Goal: Navigation & Orientation: Find specific page/section

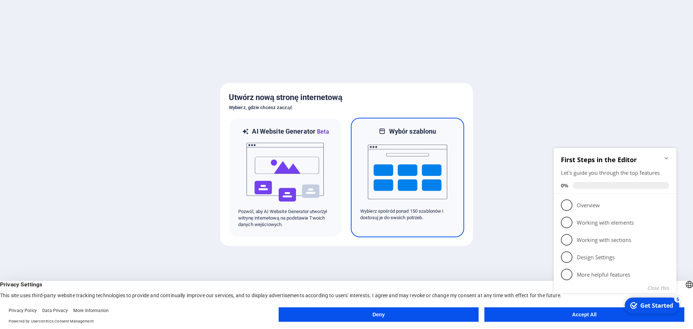
click at [380, 190] on img at bounding box center [407, 172] width 79 height 72
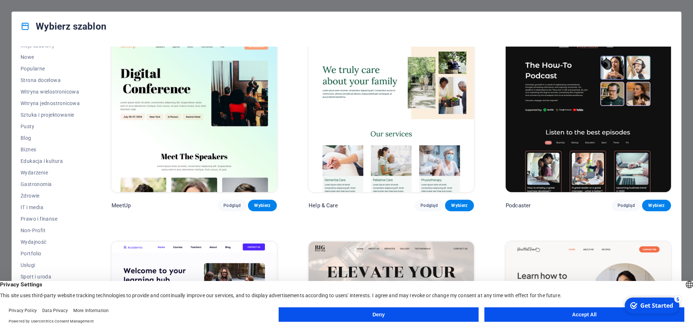
scroll to position [27, 0]
click at [542, 313] on button "Accept All" at bounding box center [584, 314] width 200 height 14
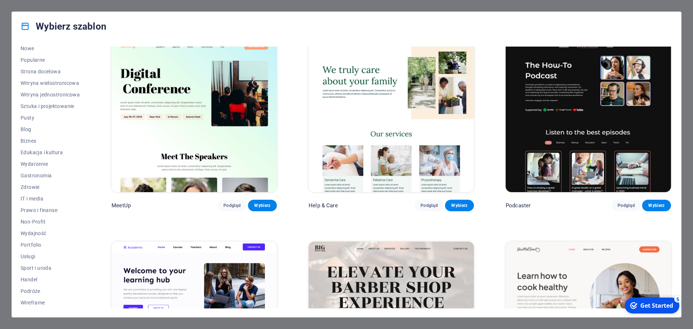
click at [31, 301] on span "Wireframe" at bounding box center [50, 302] width 59 height 6
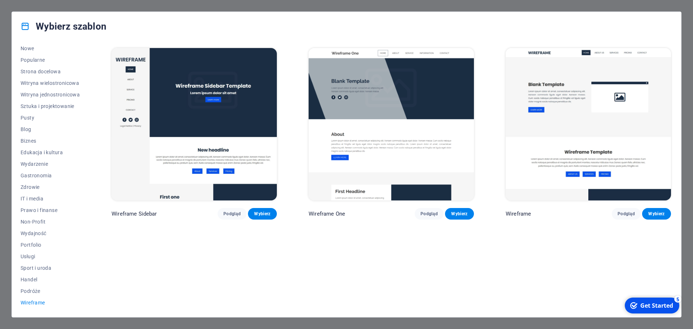
scroll to position [0, 0]
click at [34, 286] on button "Podróże" at bounding box center [50, 291] width 59 height 12
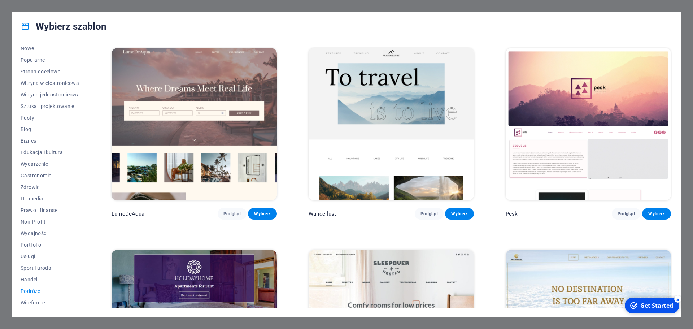
click at [34, 275] on button "Handel" at bounding box center [50, 279] width 59 height 12
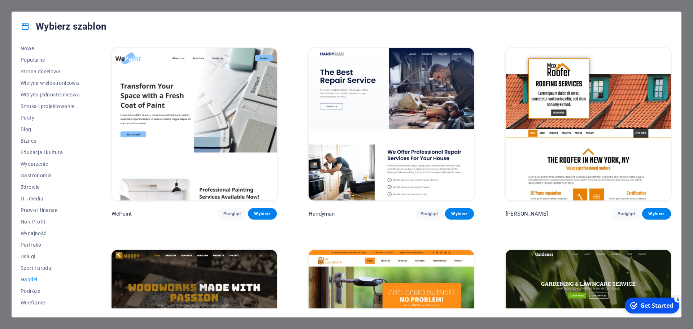
click at [35, 267] on span "Sport i uroda" at bounding box center [50, 268] width 59 height 6
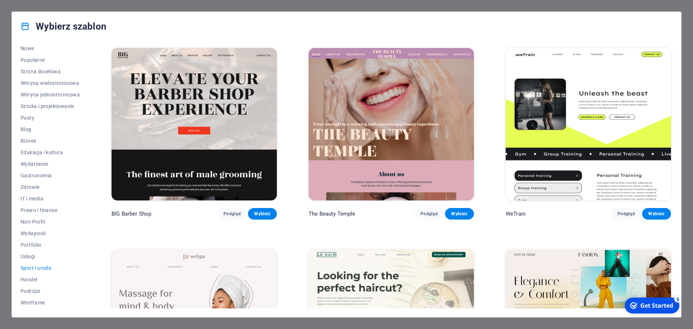
click at [28, 256] on span "Usługi" at bounding box center [50, 256] width 59 height 6
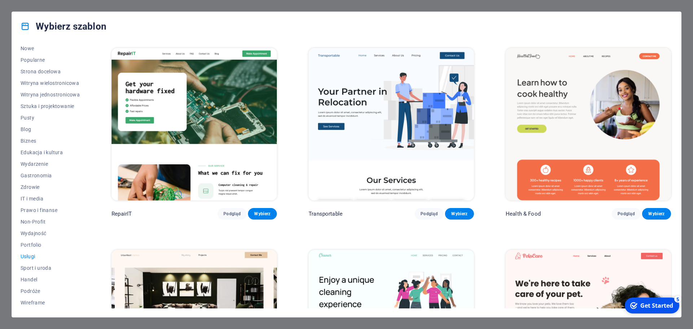
click at [31, 243] on span "Portfolio" at bounding box center [50, 245] width 59 height 6
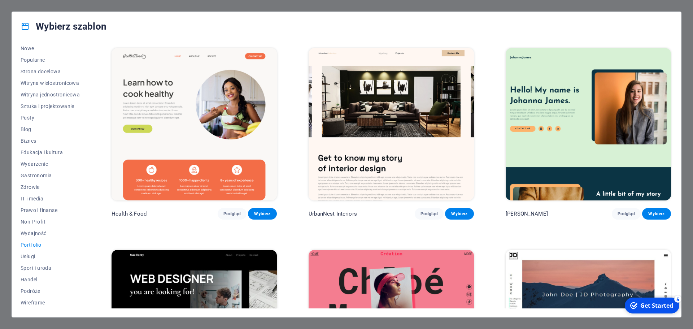
click at [29, 231] on span "Wydajność" at bounding box center [50, 233] width 59 height 6
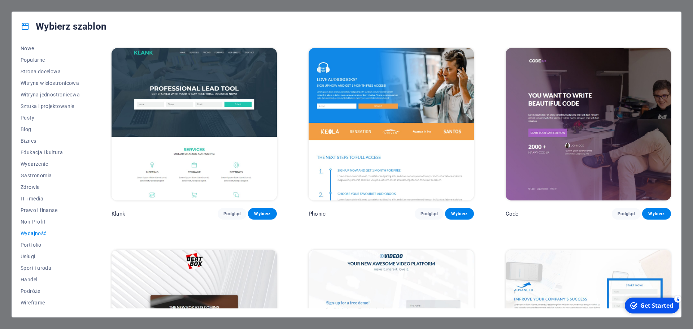
click at [31, 221] on span "Non-Profit" at bounding box center [50, 222] width 59 height 6
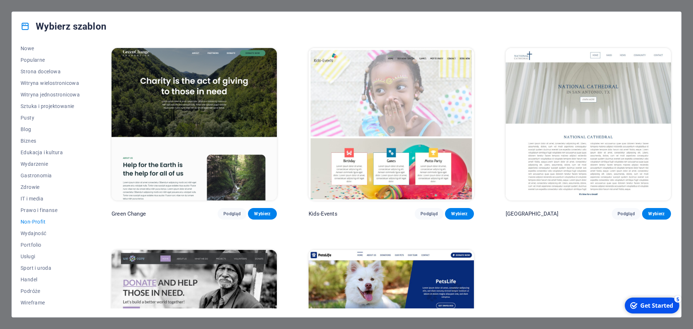
click at [31, 210] on span "Prawo i finanse" at bounding box center [50, 210] width 59 height 6
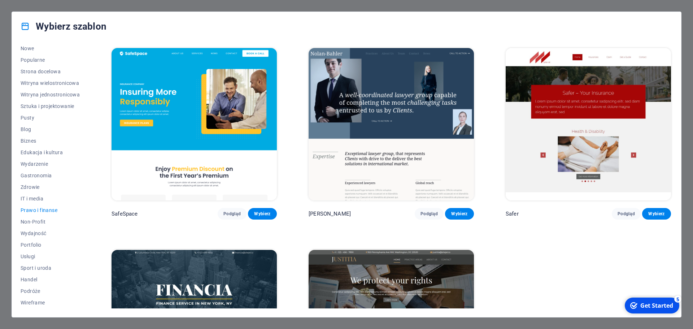
click at [32, 197] on span "IT i media" at bounding box center [50, 199] width 59 height 6
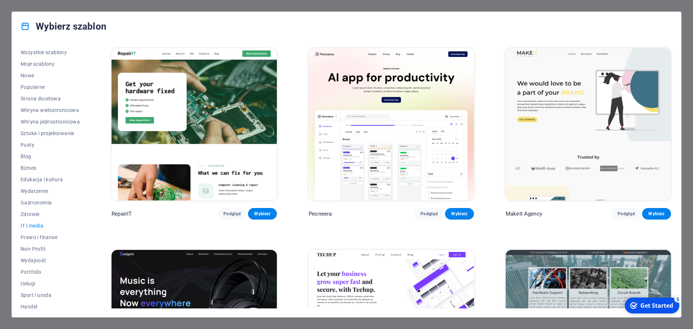
click at [35, 52] on span "Wszystkie szablony" at bounding box center [50, 52] width 59 height 6
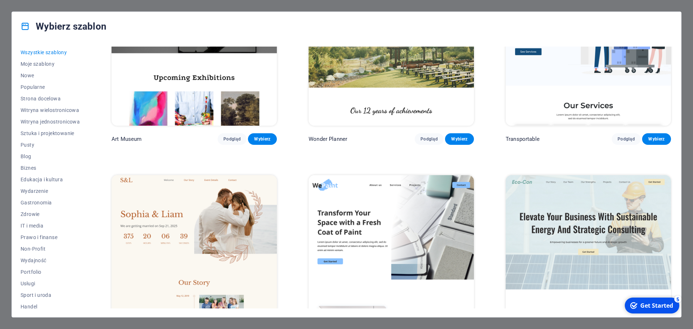
scroll to position [180, 0]
